Goal: Transaction & Acquisition: Purchase product/service

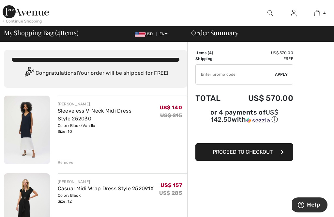
click at [295, 13] on img at bounding box center [294, 13] width 6 height 8
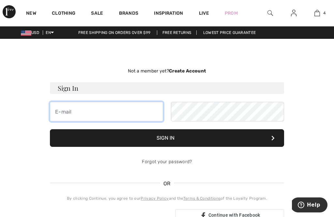
type input "nanginger575@gmail.com"
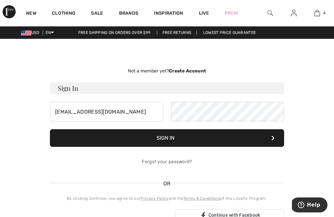
click at [166, 138] on button "Sign In" at bounding box center [167, 138] width 234 height 18
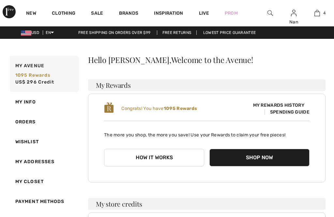
checkbox input "true"
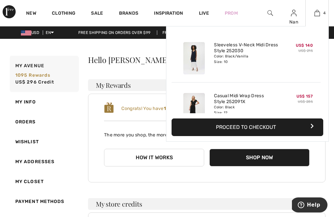
click at [259, 125] on button "Proceed to Checkout" at bounding box center [248, 128] width 152 height 18
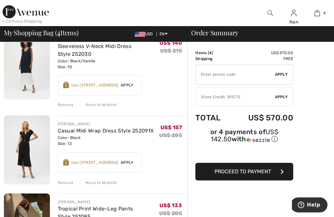
scroll to position [69, 0]
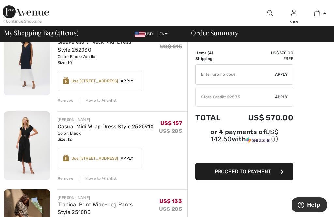
click at [66, 178] on div "Remove" at bounding box center [66, 179] width 16 height 6
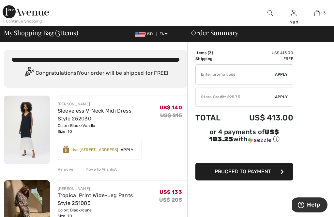
scroll to position [0, 0]
click at [284, 94] on span "Apply" at bounding box center [281, 97] width 13 height 6
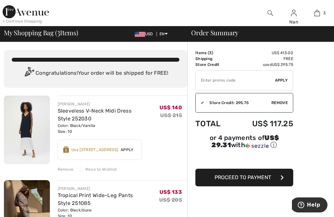
click at [33, 12] on img at bounding box center [26, 11] width 46 height 13
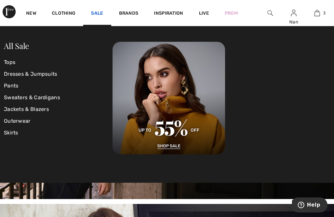
click at [100, 11] on link "Sale" at bounding box center [97, 13] width 12 height 7
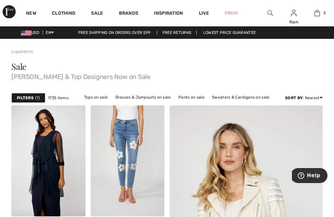
click at [31, 98] on strong "Filters" at bounding box center [25, 98] width 17 height 6
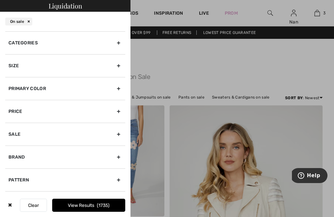
click at [119, 42] on div "Categories" at bounding box center [65, 42] width 120 height 23
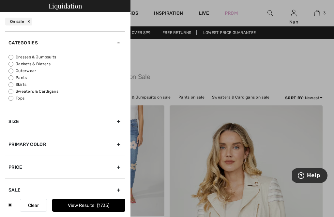
scroll to position [2, 0]
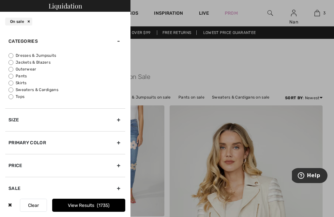
click at [10, 89] on input "Sweaters & Cardigans" at bounding box center [10, 90] width 5 height 5
radio input "true"
click at [72, 205] on button "View Results 48" at bounding box center [88, 205] width 73 height 13
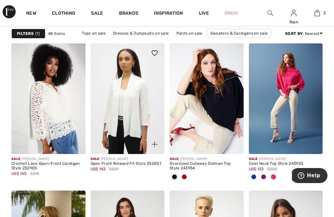
scroll to position [351, 0]
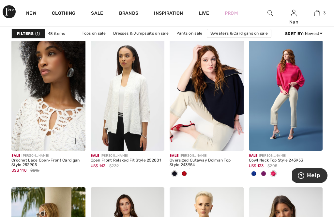
click at [56, 125] on img at bounding box center [48, 95] width 74 height 111
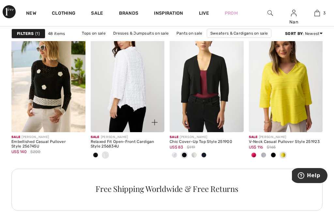
scroll to position [519, 0]
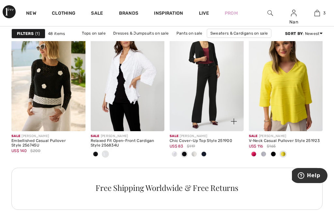
click at [209, 67] on img at bounding box center [207, 75] width 74 height 111
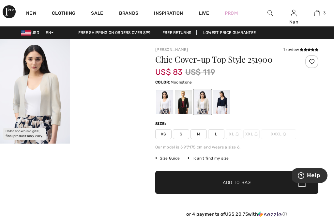
click at [106, 74] on video "Your browser does not support the video tag." at bounding box center [105, 56] width 70 height 35
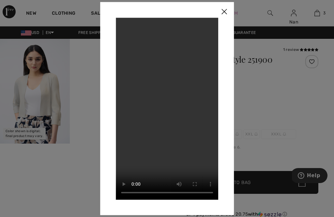
click at [174, 96] on video "Your browser does not support the video tag." at bounding box center [167, 109] width 103 height 182
click at [126, 25] on video "Your browser does not support the video tag." at bounding box center [167, 109] width 103 height 182
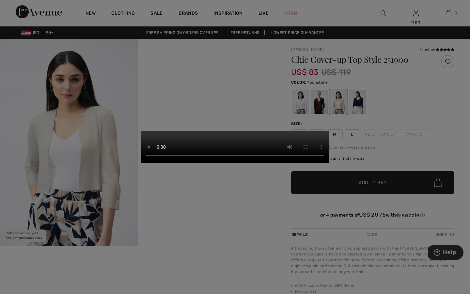
click at [235, 163] on video "Your browser does not support the video tag." at bounding box center [235, 146] width 188 height 31
click at [234, 131] on video "Your browser does not support the video tag." at bounding box center [235, 146] width 188 height 31
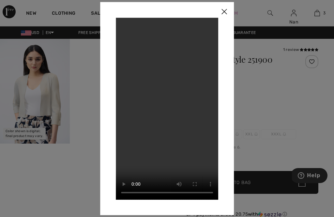
click at [225, 12] on img at bounding box center [225, 12] width 20 height 20
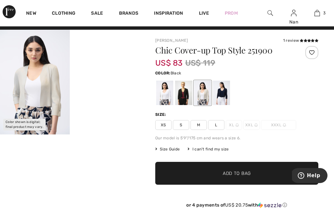
scroll to position [11, 0]
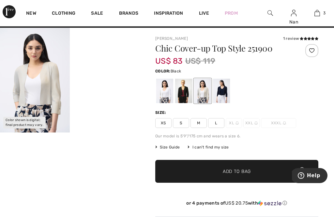
click at [183, 91] on div at bounding box center [183, 91] width 17 height 24
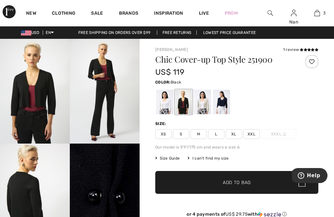
scroll to position [0, 0]
click at [206, 104] on div at bounding box center [202, 102] width 17 height 24
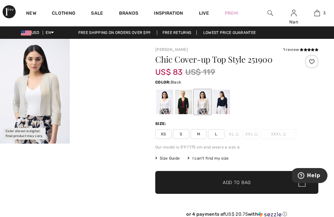
click at [183, 101] on div at bounding box center [183, 102] width 17 height 24
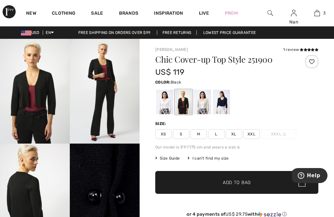
click at [217, 134] on span "L" at bounding box center [216, 134] width 16 height 10
click at [230, 183] on span "Add to Bag" at bounding box center [237, 182] width 28 height 7
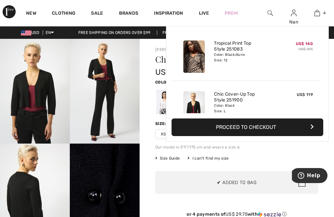
scroll to position [122, 0]
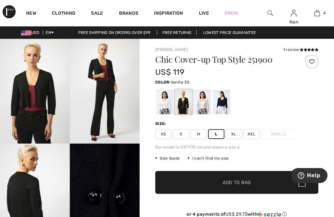
click at [165, 104] on div at bounding box center [164, 102] width 17 height 24
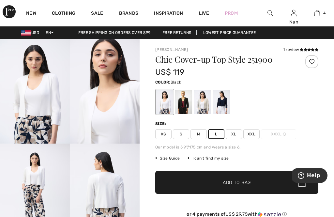
click at [184, 107] on div at bounding box center [183, 102] width 17 height 24
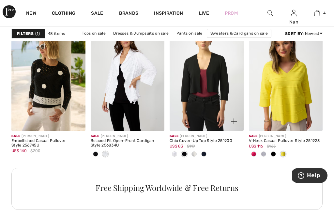
click at [231, 119] on img at bounding box center [234, 122] width 6 height 6
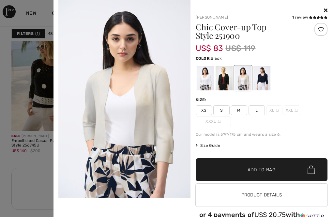
click at [225, 80] on div at bounding box center [224, 78] width 17 height 24
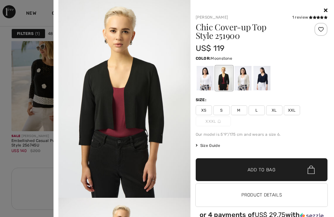
click at [246, 84] on div at bounding box center [242, 78] width 17 height 24
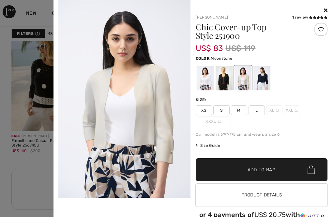
click at [326, 9] on icon at bounding box center [326, 10] width 4 height 5
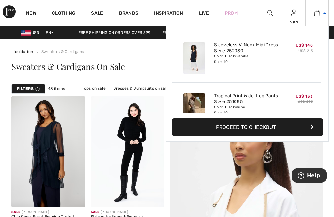
click at [319, 13] on img at bounding box center [318, 13] width 6 height 8
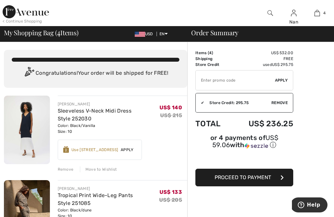
click at [243, 179] on span "Proceed to Payment" at bounding box center [243, 177] width 56 height 6
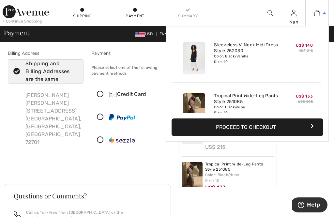
click at [317, 14] on img at bounding box center [318, 13] width 6 height 8
click at [319, 12] on img at bounding box center [318, 13] width 6 height 8
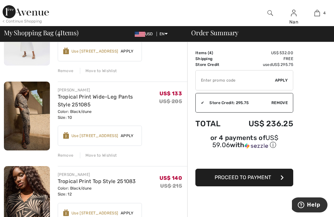
scroll to position [116, 0]
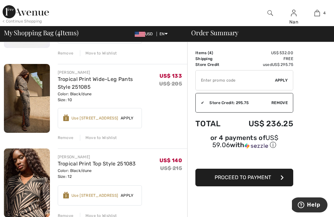
click at [66, 138] on div "Remove" at bounding box center [66, 138] width 16 height 6
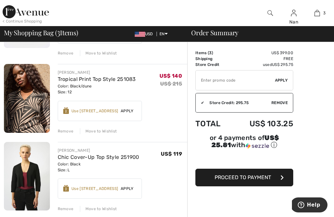
click at [67, 131] on div "Remove" at bounding box center [66, 131] width 16 height 6
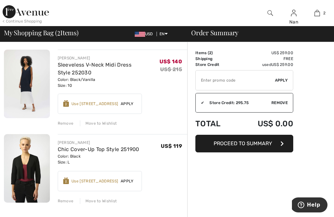
scroll to position [45, 0]
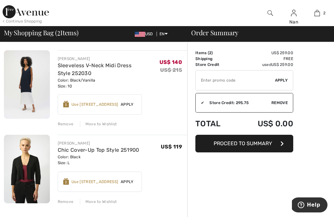
click at [222, 142] on span "Proceed to Summary" at bounding box center [243, 143] width 58 height 6
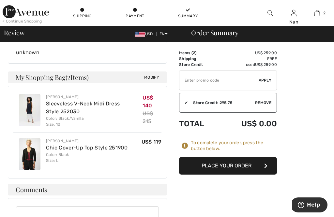
scroll to position [187, 0]
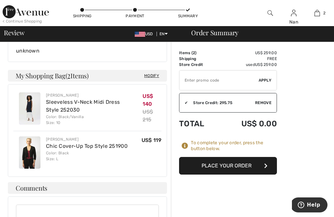
click at [230, 167] on button "Place Your Order" at bounding box center [228, 166] width 98 height 18
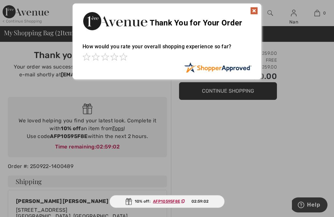
click at [252, 11] on img at bounding box center [254, 11] width 8 height 8
